Goal: Navigation & Orientation: Find specific page/section

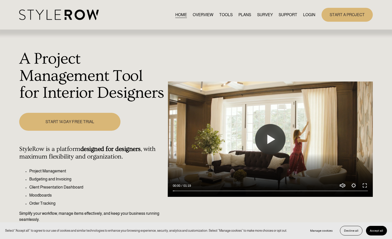
click at [305, 13] on link "LOGIN" at bounding box center [309, 14] width 12 height 7
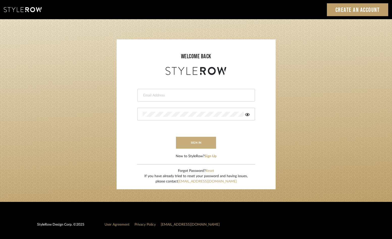
type input "[PERSON_NAME][EMAIL_ADDRESS][DOMAIN_NAME]"
click at [195, 148] on button "sign in" at bounding box center [196, 143] width 40 height 12
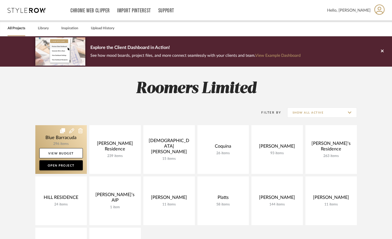
click at [50, 137] on link at bounding box center [61, 149] width 52 height 49
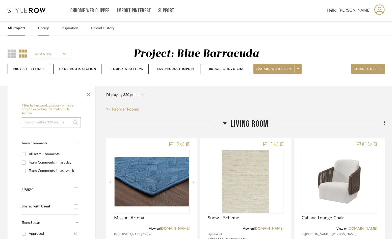
click at [39, 26] on link "Library" at bounding box center [43, 28] width 11 height 7
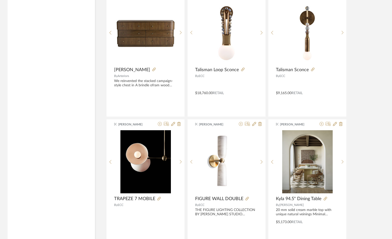
scroll to position [985, 0]
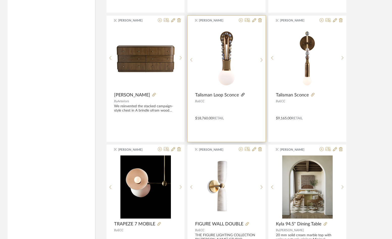
click at [242, 94] on icon at bounding box center [243, 95] width 4 height 4
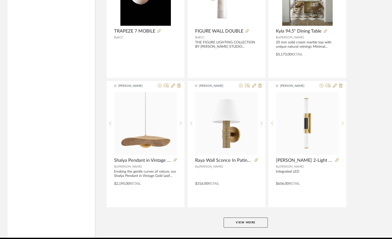
scroll to position [1187, 0]
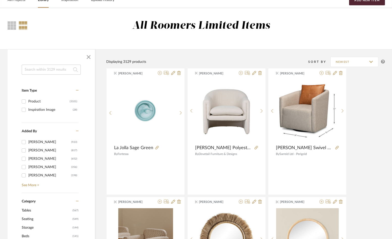
scroll to position [0, 0]
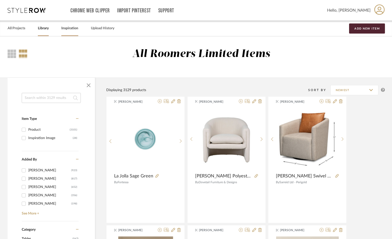
click at [66, 29] on link "Inspiration" at bounding box center [69, 28] width 17 height 7
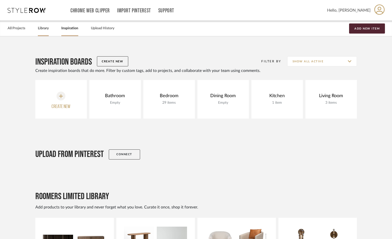
click at [43, 28] on link "Library" at bounding box center [43, 28] width 11 height 7
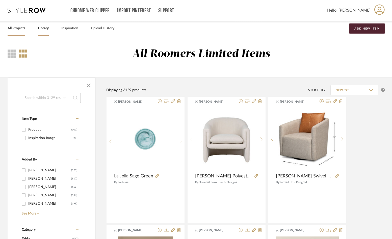
click at [21, 32] on div "All Projects" at bounding box center [17, 28] width 18 height 15
click at [21, 25] on div "All Projects" at bounding box center [17, 28] width 18 height 15
click at [21, 27] on link "All Projects" at bounding box center [17, 28] width 18 height 7
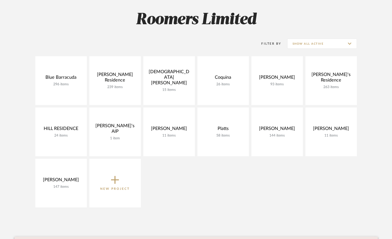
scroll to position [76, 0]
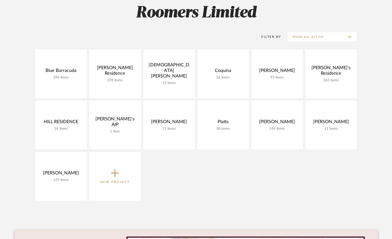
click at [304, 187] on div "Blue Barracuda 296 items View Budget Open Project Callender Residence 239 items…" at bounding box center [196, 127] width 364 height 154
click at [306, 188] on div "Blue Barracuda 296 items View Budget Open Project Callender Residence 239 items…" at bounding box center [196, 127] width 364 height 154
